Goal: Information Seeking & Learning: Learn about a topic

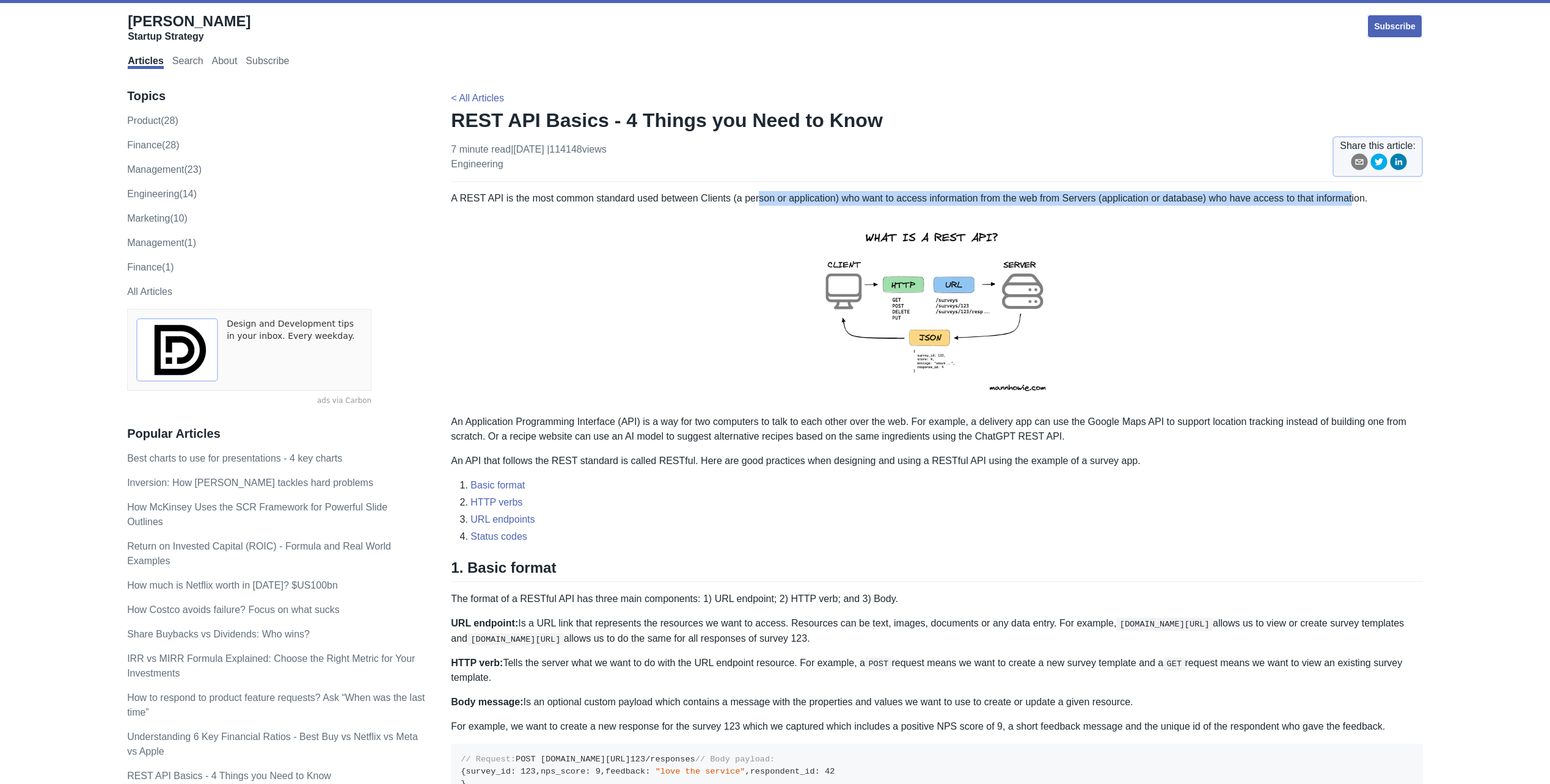
drag, startPoint x: 754, startPoint y: 199, endPoint x: 1343, endPoint y: 205, distance: 589.0
click at [1343, 205] on p "A REST API is the most common standard used between Clients (a person or applic…" at bounding box center [937, 198] width 972 height 15
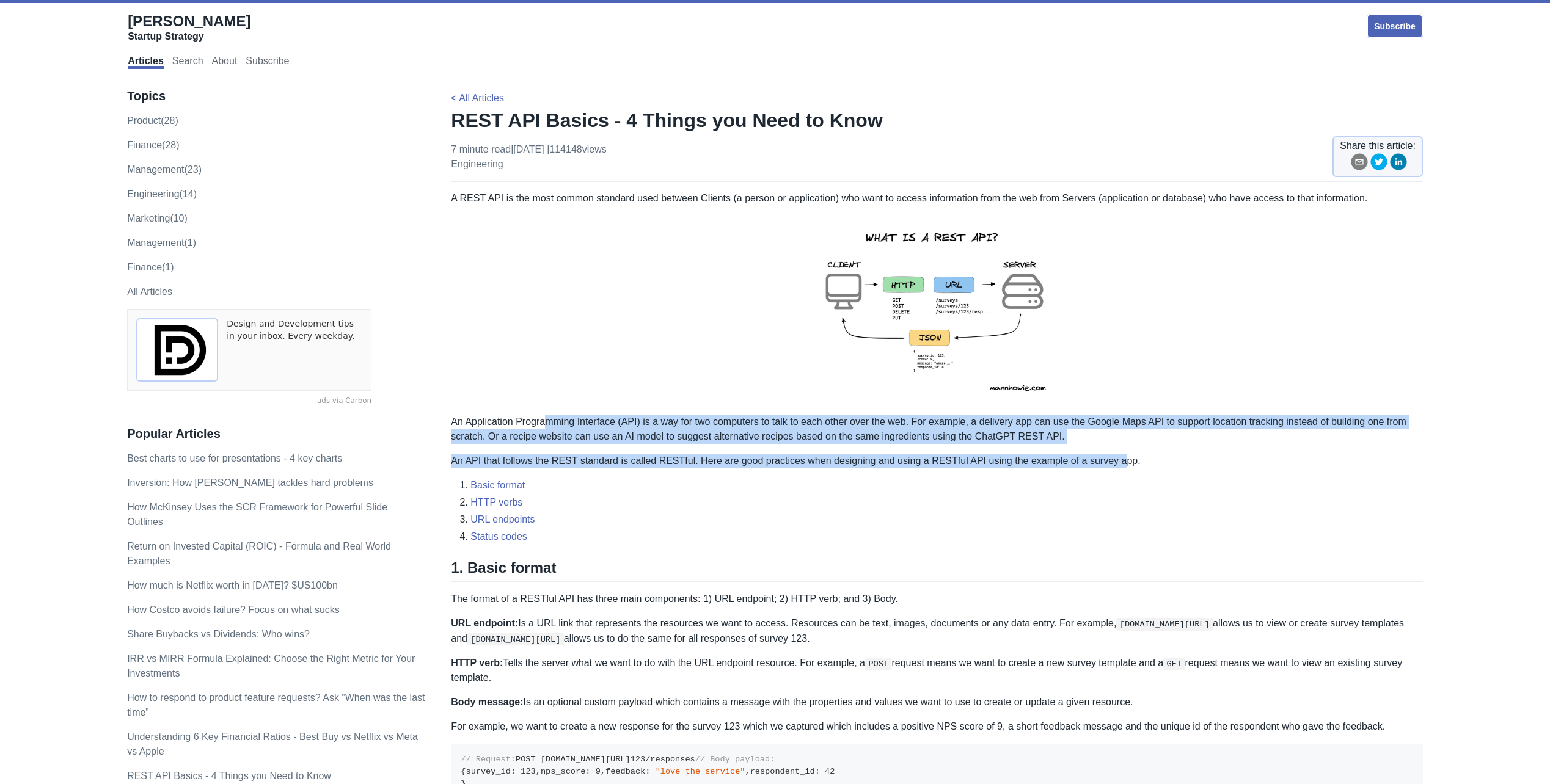
drag, startPoint x: 547, startPoint y: 421, endPoint x: 1124, endPoint y: 460, distance: 578.3
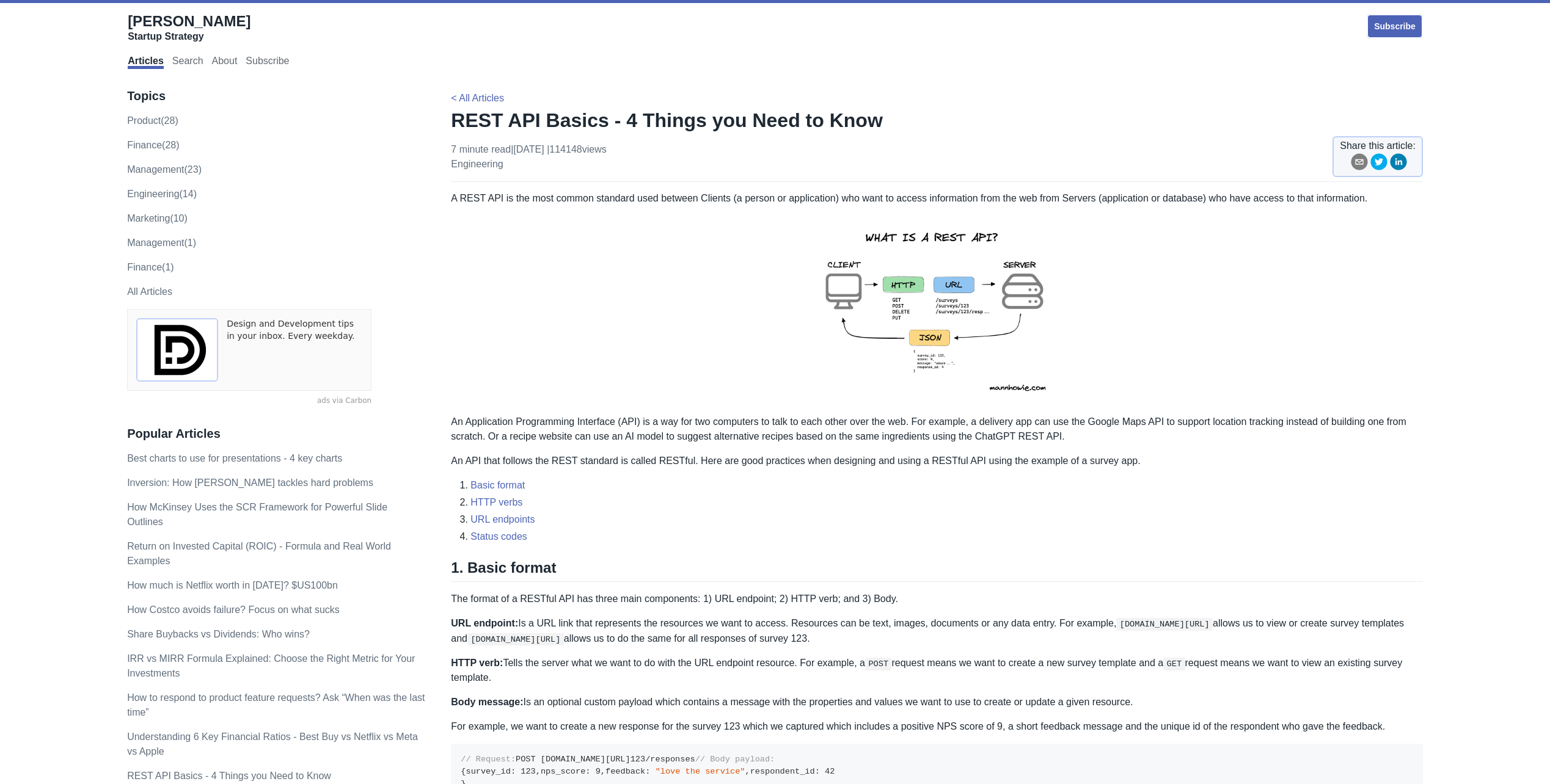
click at [536, 489] on li "Basic format" at bounding box center [946, 485] width 952 height 15
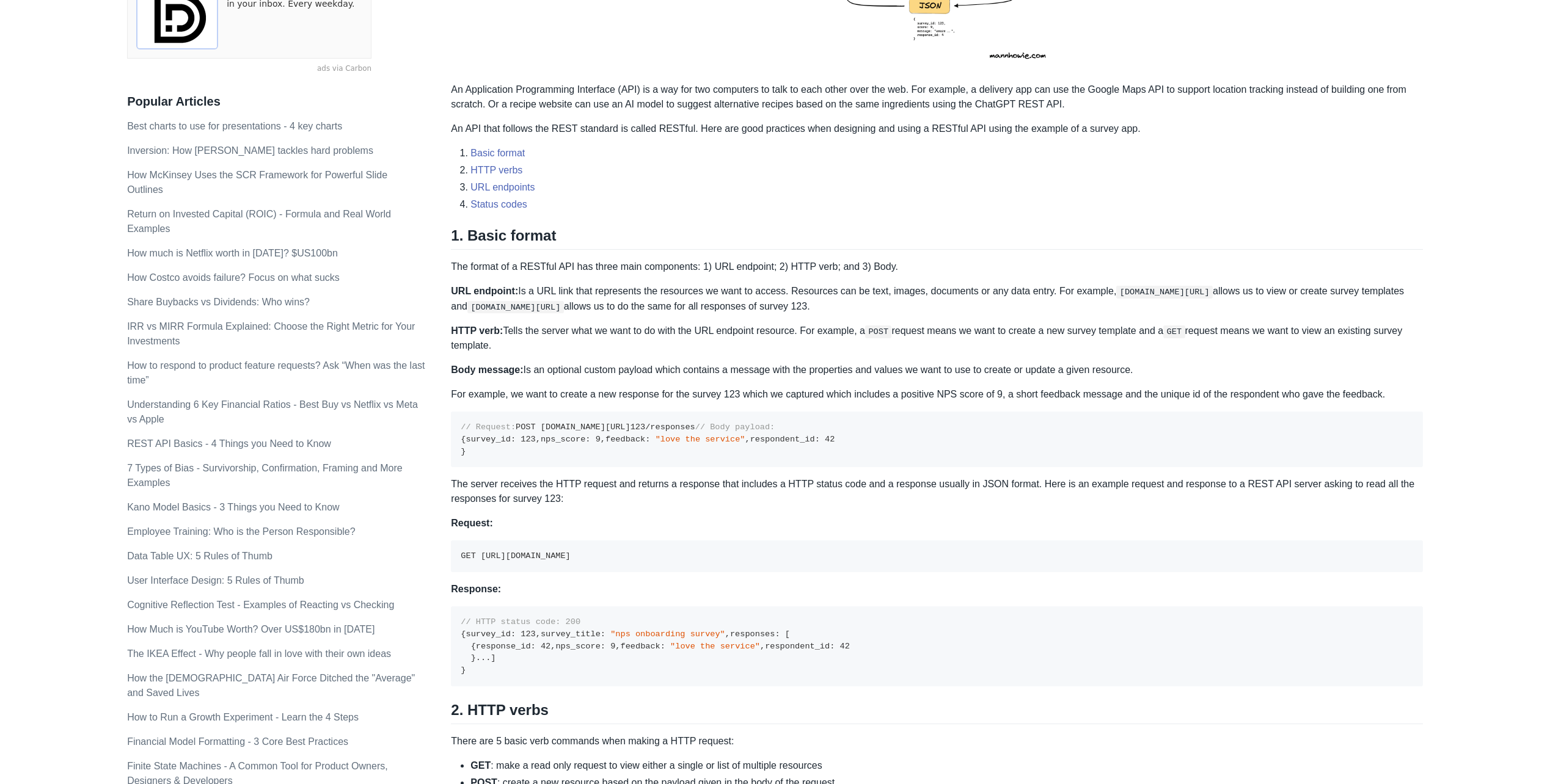
scroll to position [367, 0]
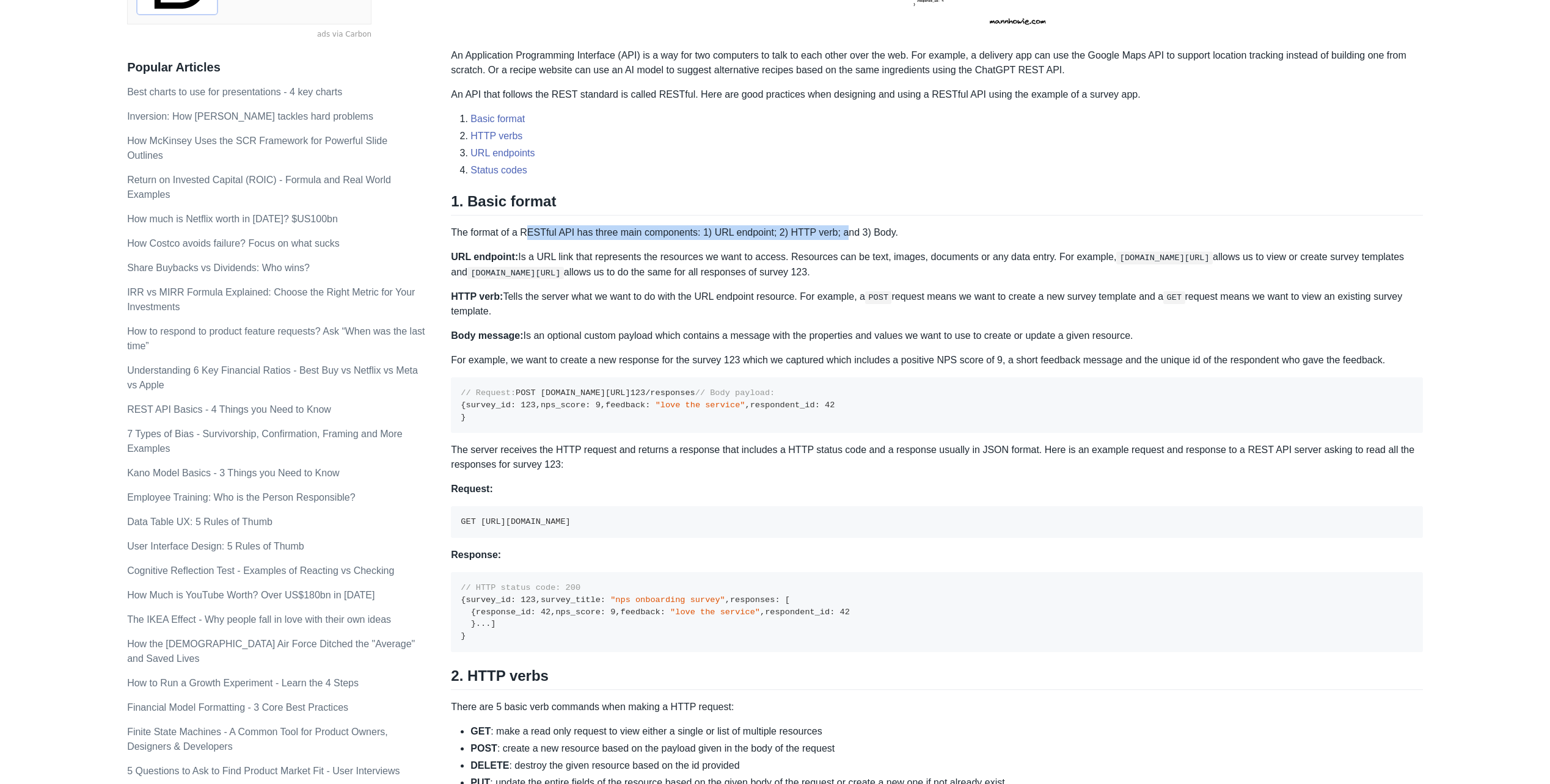
drag, startPoint x: 526, startPoint y: 234, endPoint x: 835, endPoint y: 231, distance: 309.0
click at [835, 231] on p "The format of a RESTful API has three main components: 1) URL endpoint; 2) HTTP…" at bounding box center [937, 232] width 972 height 15
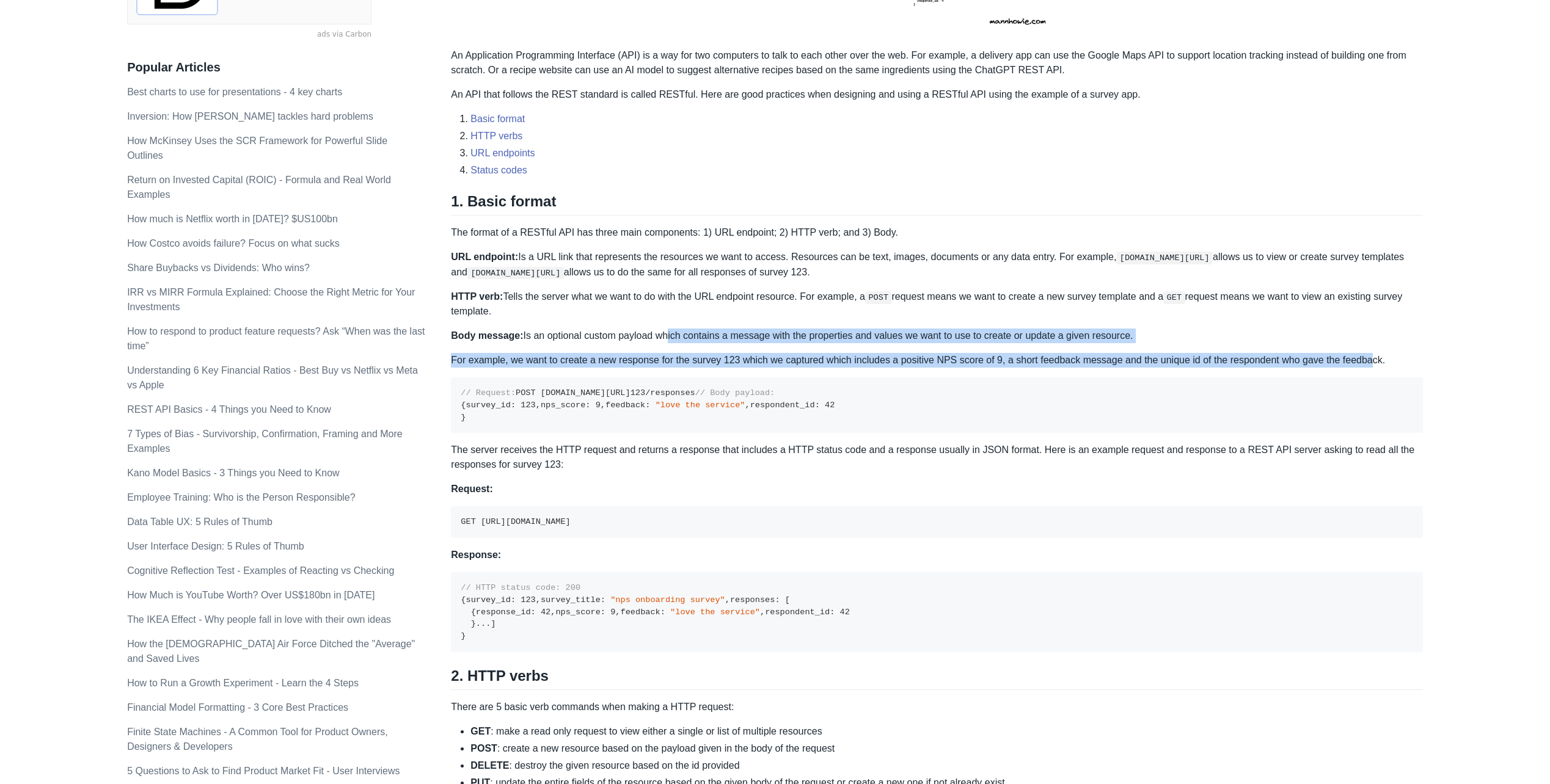
drag, startPoint x: 658, startPoint y: 334, endPoint x: 1363, endPoint y: 358, distance: 705.4
click at [1363, 358] on div "A REST API is the most common standard used between Clients (a person or applic…" at bounding box center [937, 666] width 972 height 1683
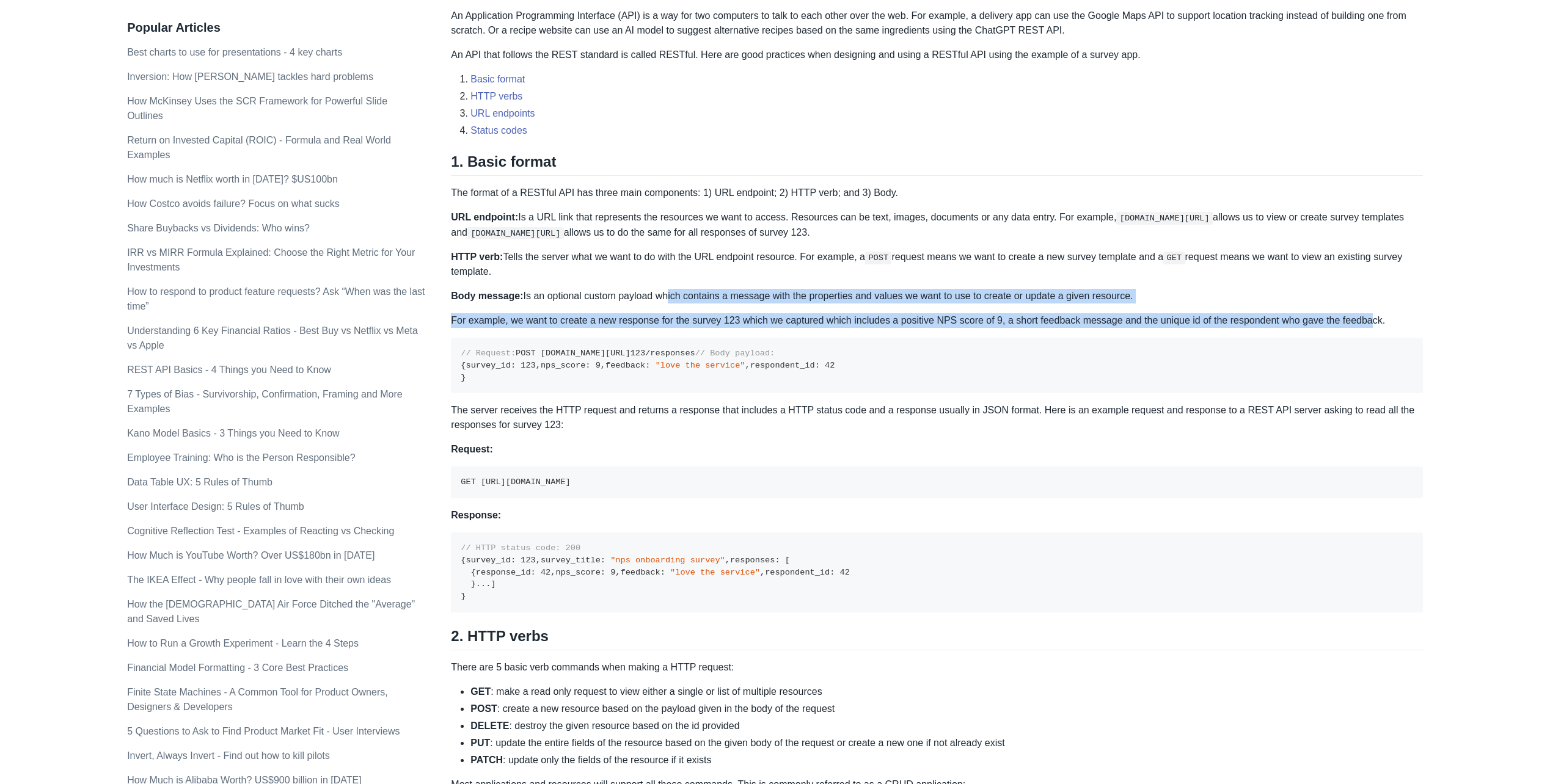
scroll to position [427, 0]
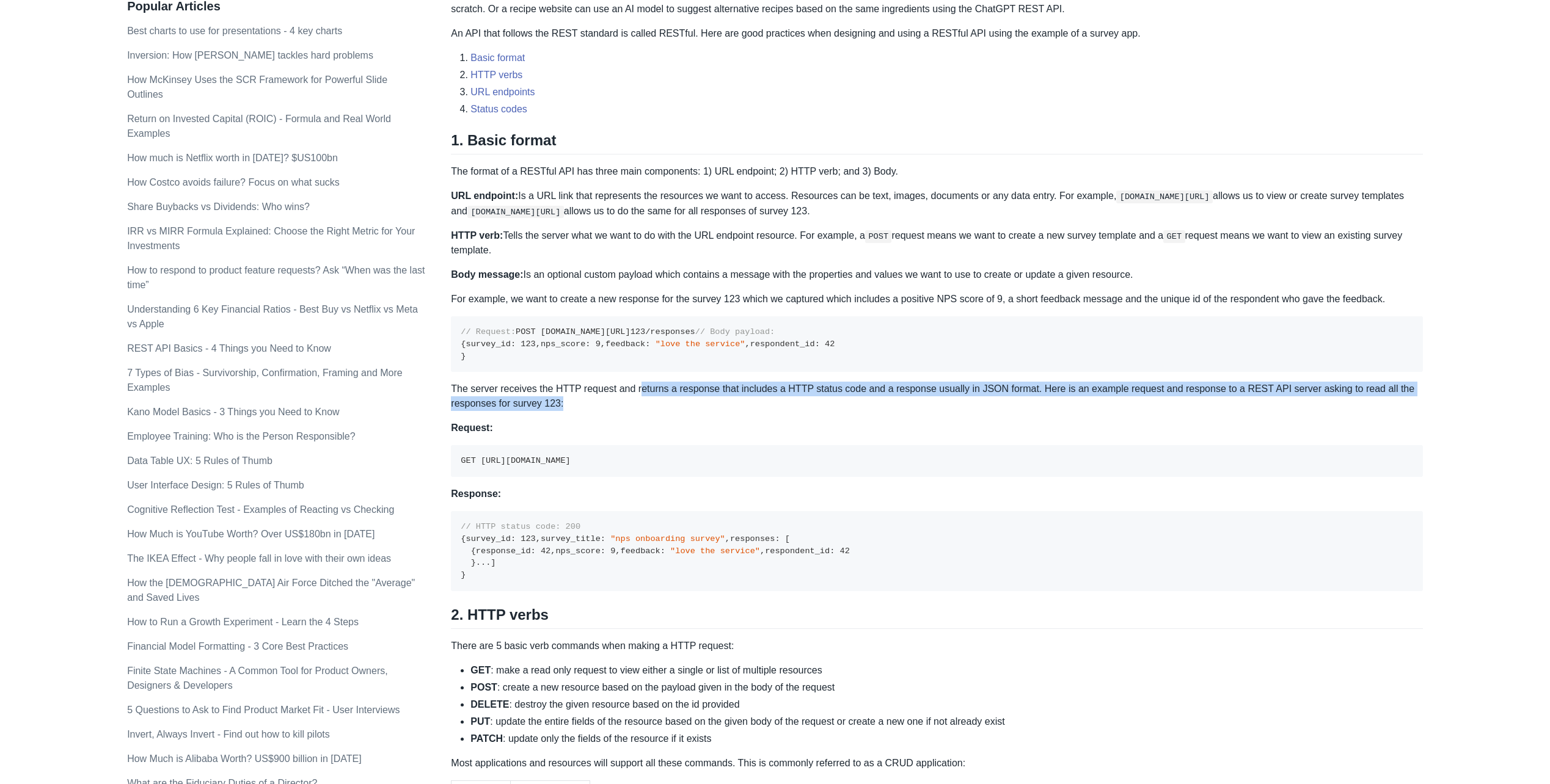
drag, startPoint x: 637, startPoint y: 476, endPoint x: 1137, endPoint y: 492, distance: 500.3
click at [1137, 411] on p "The server receives the HTTP request and returns a response that includes a HTT…" at bounding box center [937, 397] width 972 height 29
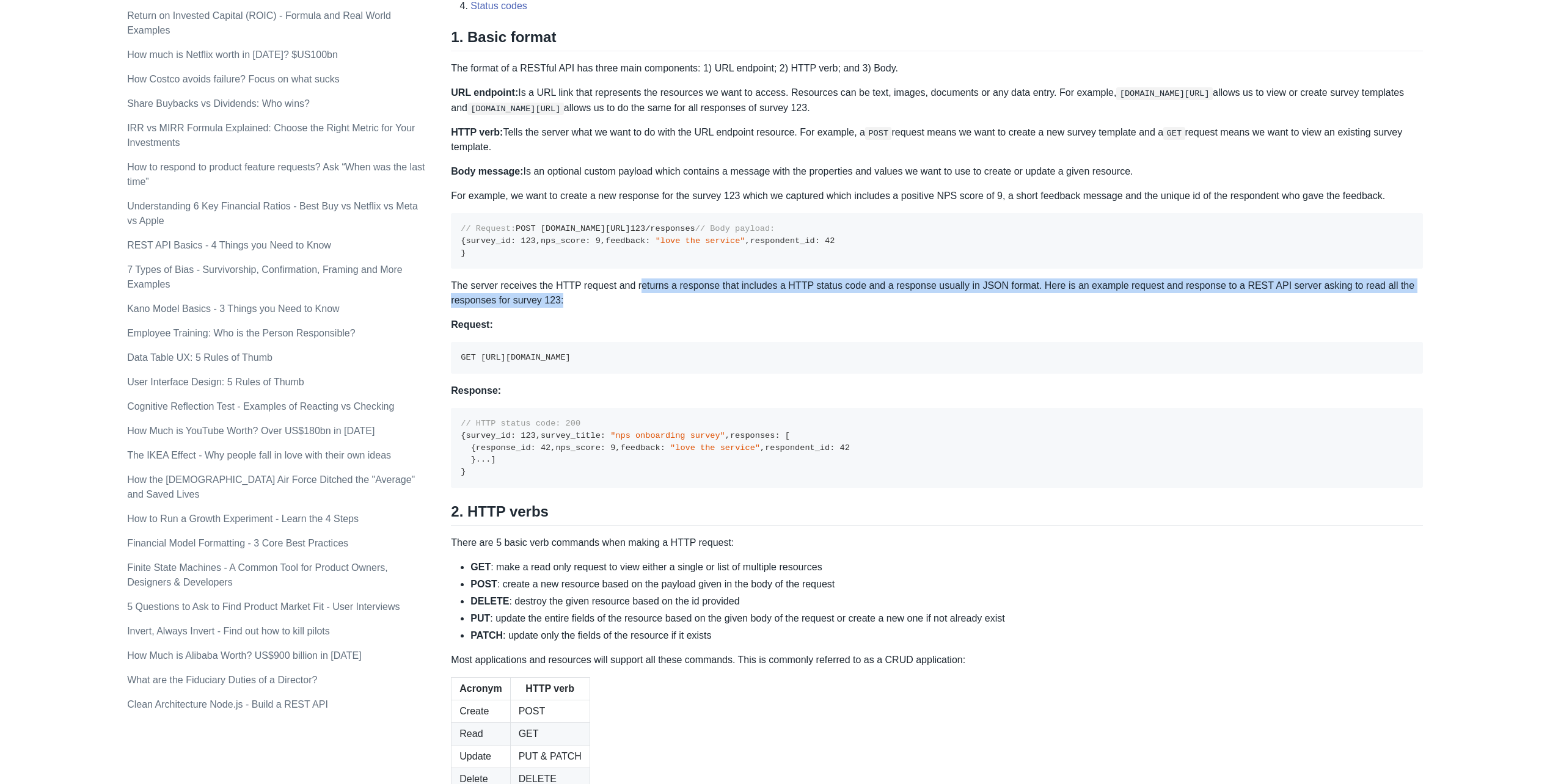
scroll to position [733, 0]
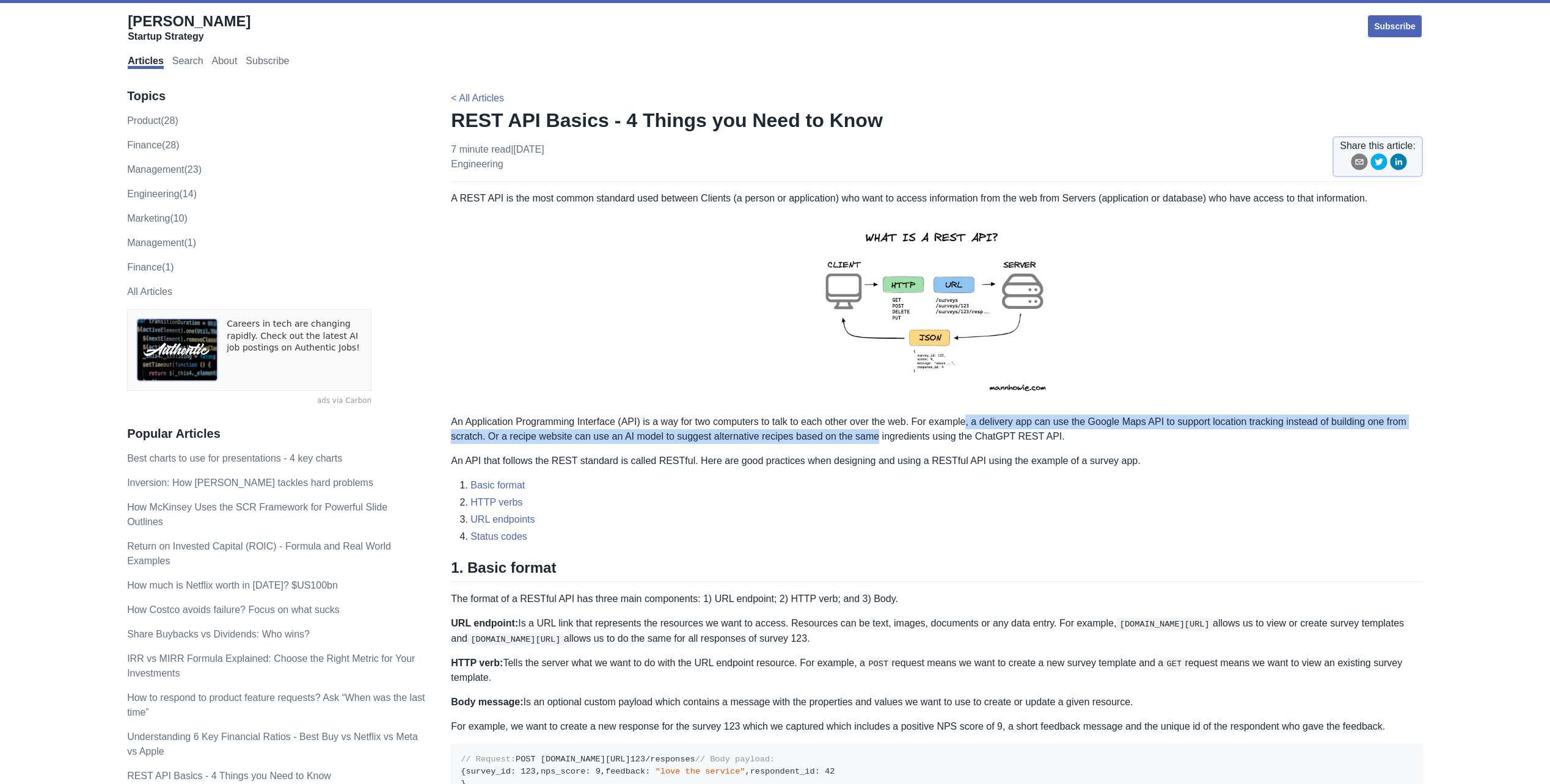
drag, startPoint x: 875, startPoint y: 429, endPoint x: 965, endPoint y: 427, distance: 90.0
click at [965, 427] on p "An Application Programming Interface (API) is a way for two computers to talk t…" at bounding box center [937, 430] width 972 height 29
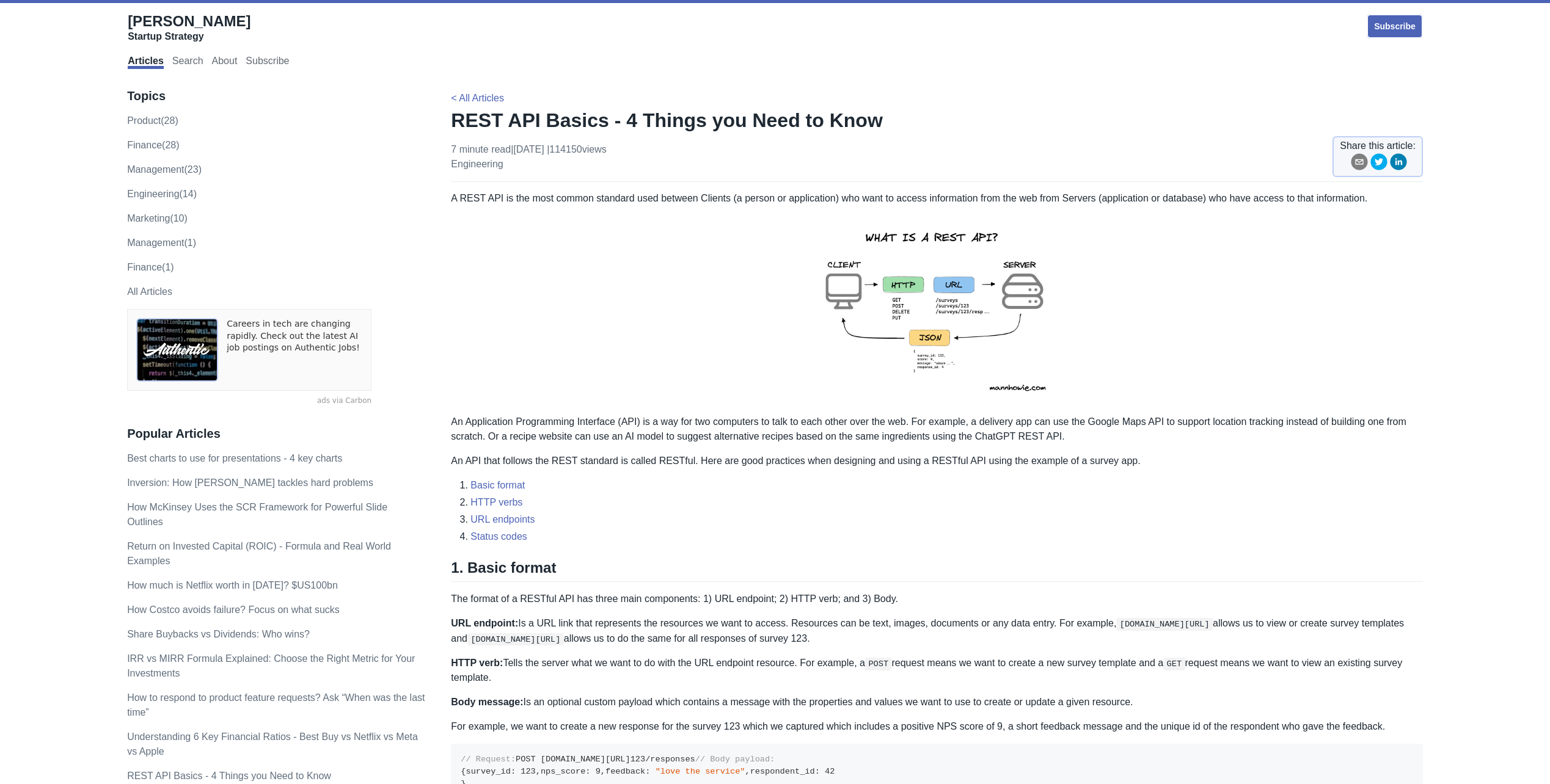
drag, startPoint x: 965, startPoint y: 427, endPoint x: 927, endPoint y: 418, distance: 39.1
click at [927, 418] on p "An Application Programming Interface (API) is a way for two computers to talk t…" at bounding box center [937, 430] width 972 height 29
drag, startPoint x: 578, startPoint y: 449, endPoint x: 612, endPoint y: 454, distance: 34.4
drag, startPoint x: 612, startPoint y: 454, endPoint x: 654, endPoint y: 460, distance: 42.4
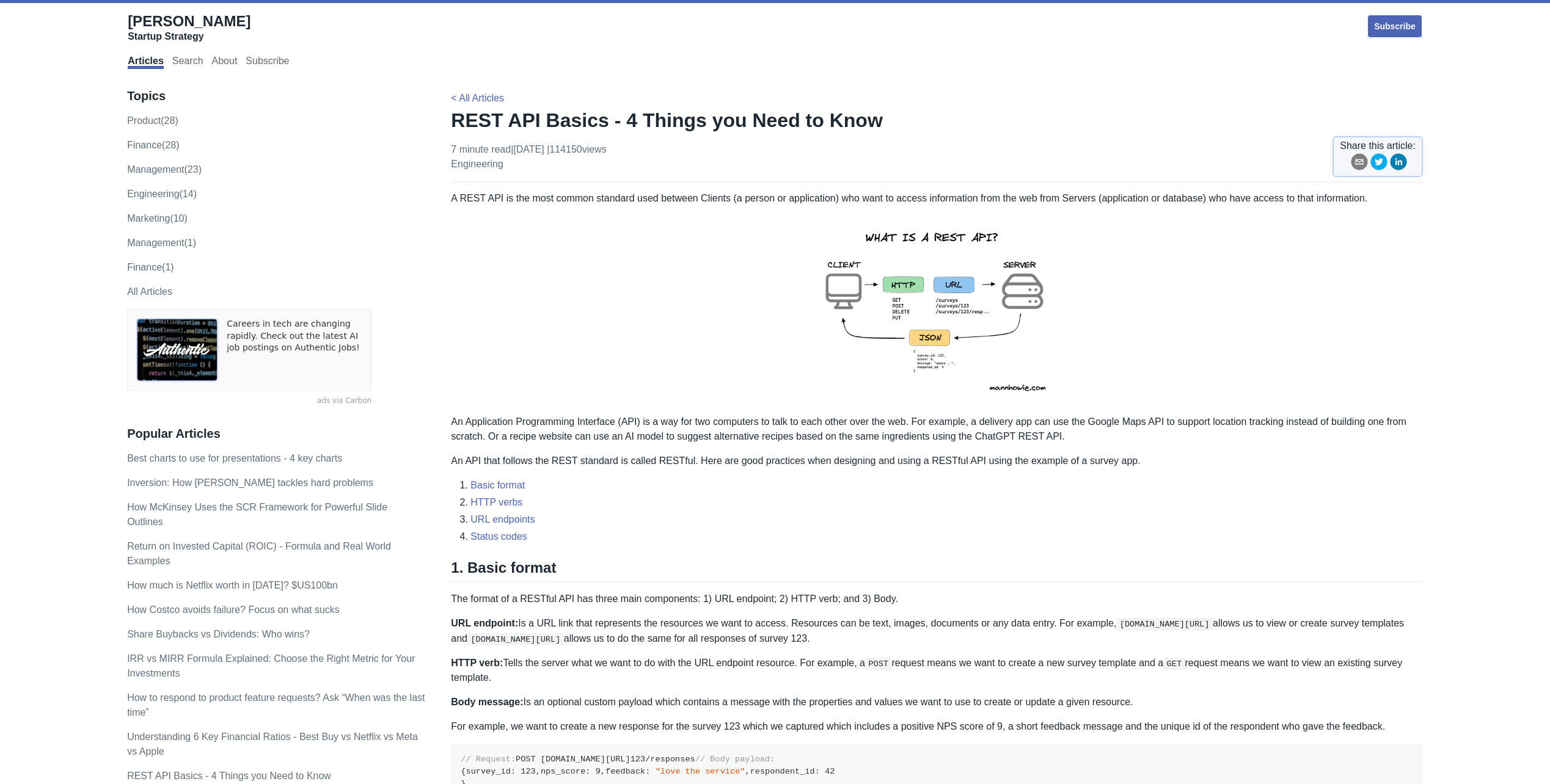
click at [647, 457] on p "An API that follows the REST standard is called RESTful. Here are good practice…" at bounding box center [937, 461] width 972 height 15
